Goal: Task Accomplishment & Management: Complete application form

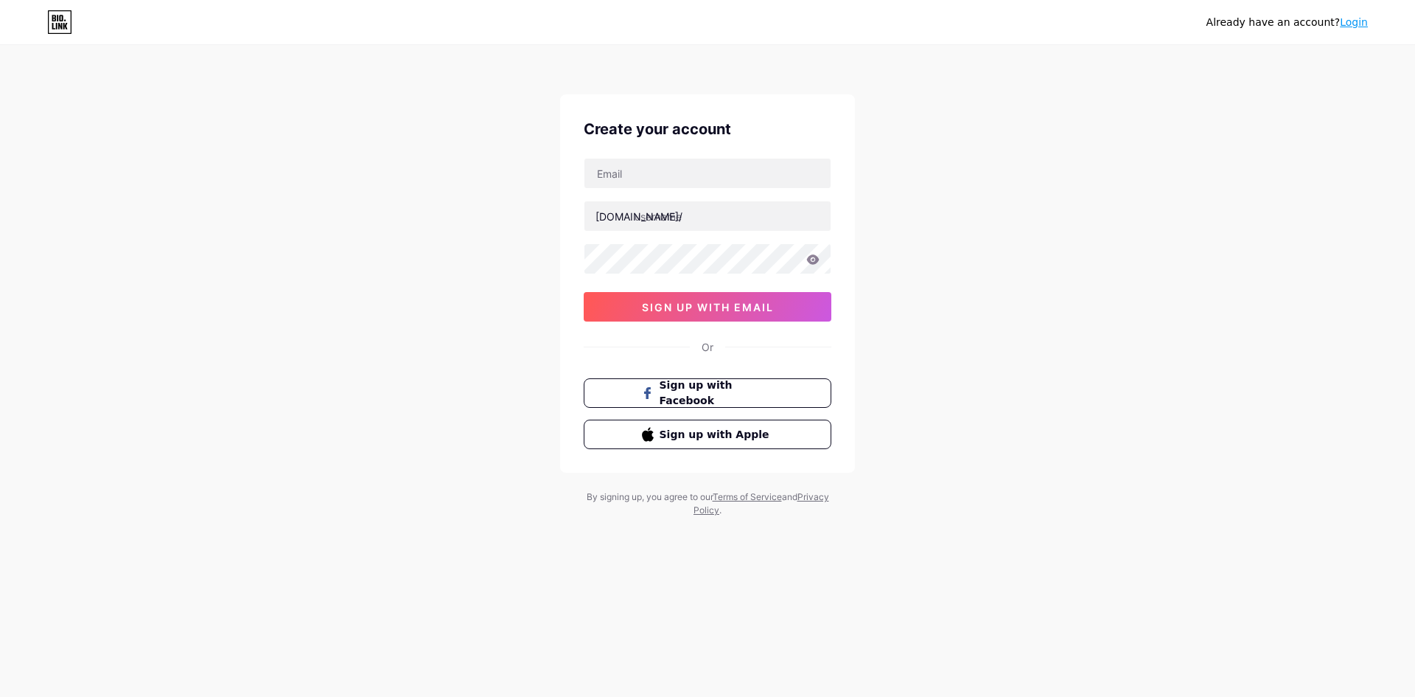
drag, startPoint x: 1296, startPoint y: 156, endPoint x: 1159, endPoint y: 183, distance: 139.8
click at [1296, 156] on div "Already have an account? Login Create your account [DOMAIN_NAME]/ sign up with …" at bounding box center [707, 282] width 1415 height 564
drag, startPoint x: 731, startPoint y: 178, endPoint x: 730, endPoint y: 187, distance: 8.1
click at [731, 178] on input "text" at bounding box center [708, 172] width 246 height 29
type input "[EMAIL_ADDRESS][DOMAIN_NAME]"
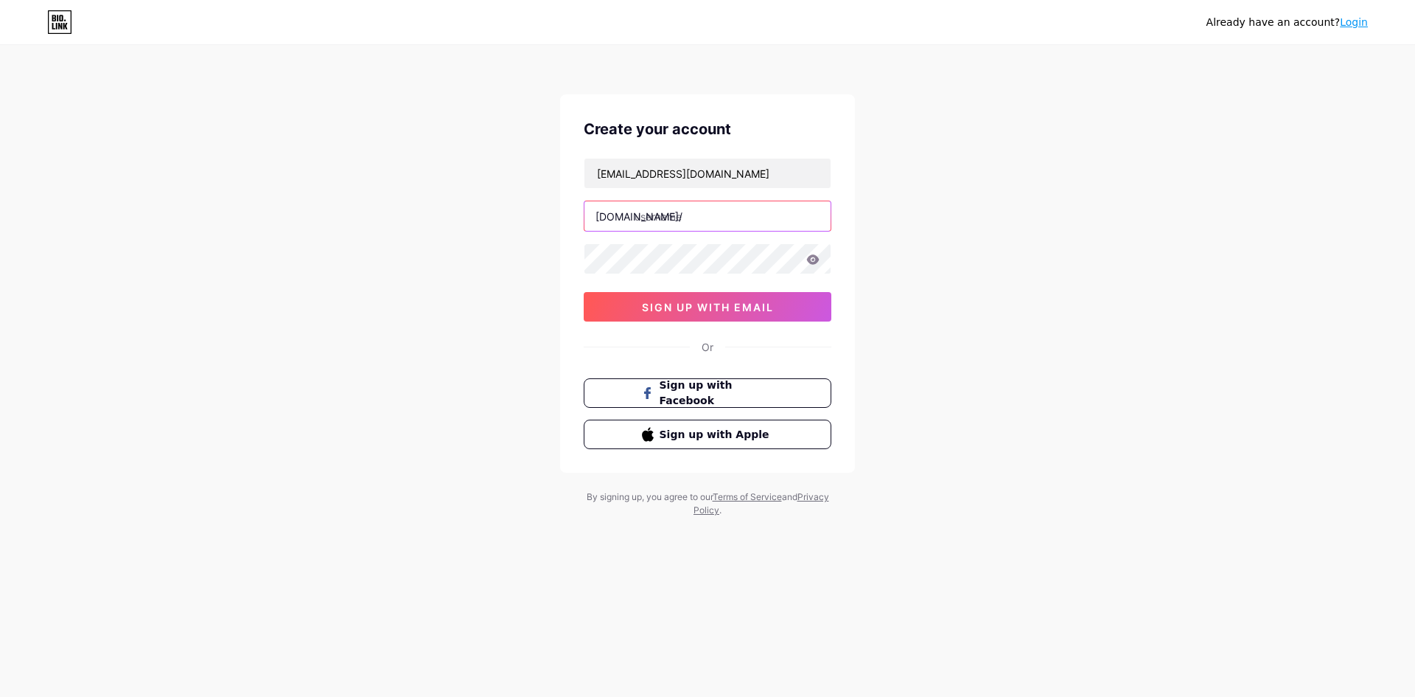
click at [685, 226] on input "text" at bounding box center [708, 215] width 246 height 29
paste input "zenithr"
type input "zenithr"
click at [632, 301] on button "sign up with email" at bounding box center [708, 306] width 248 height 29
